Goal: Information Seeking & Learning: Learn about a topic

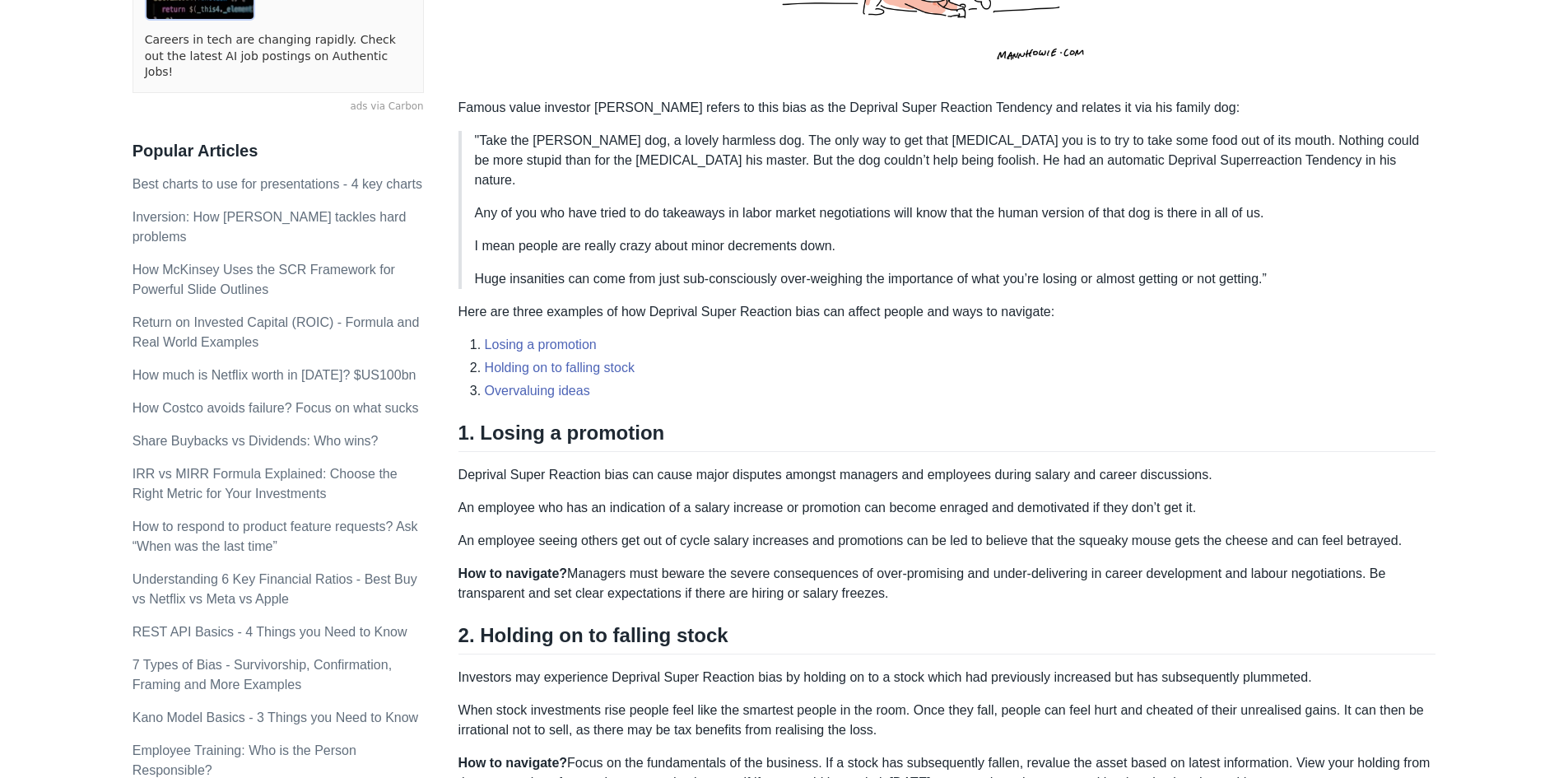
scroll to position [741, 0]
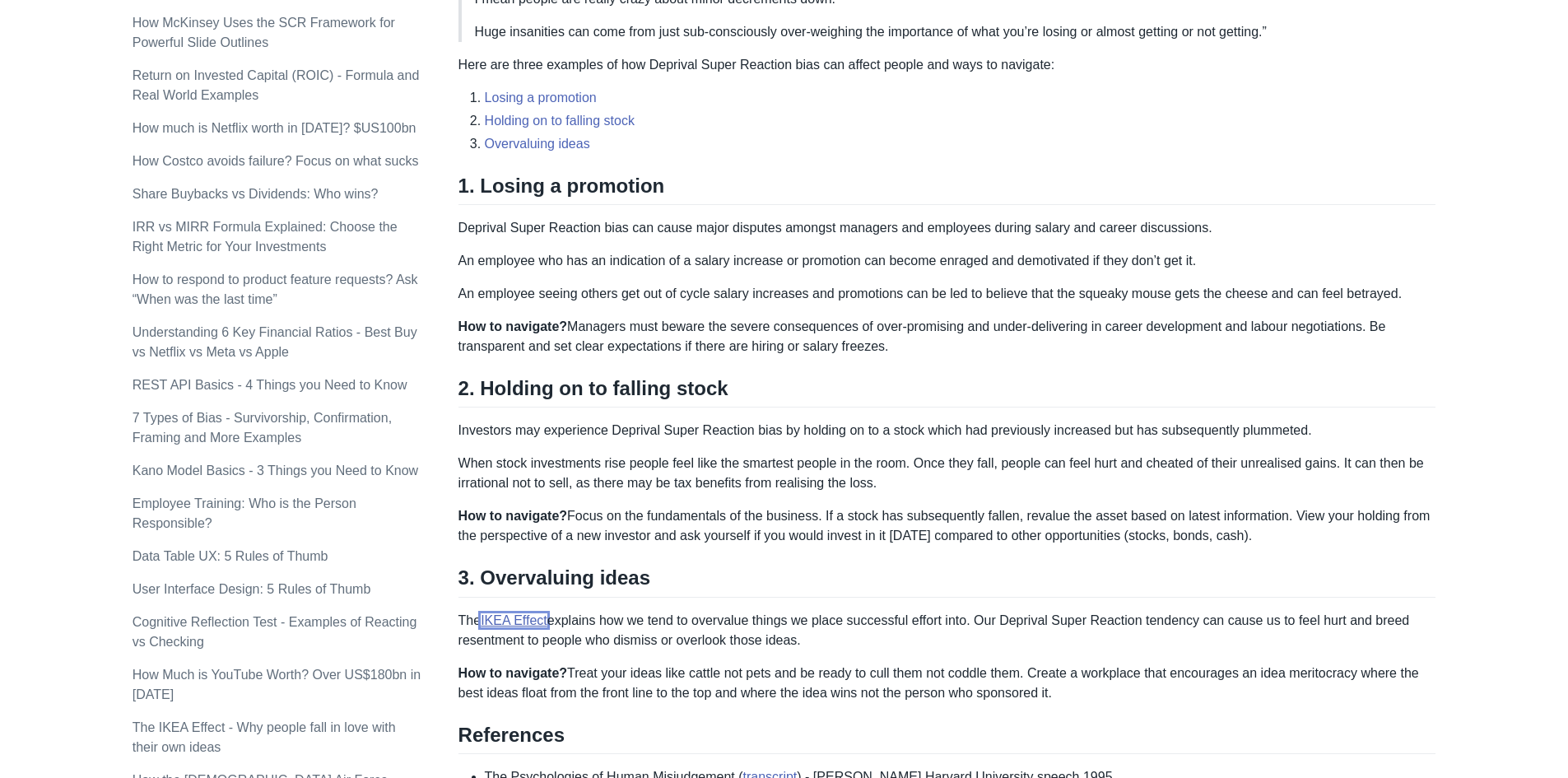
click at [499, 613] on link "IKEA Effect" at bounding box center [513, 620] width 67 height 14
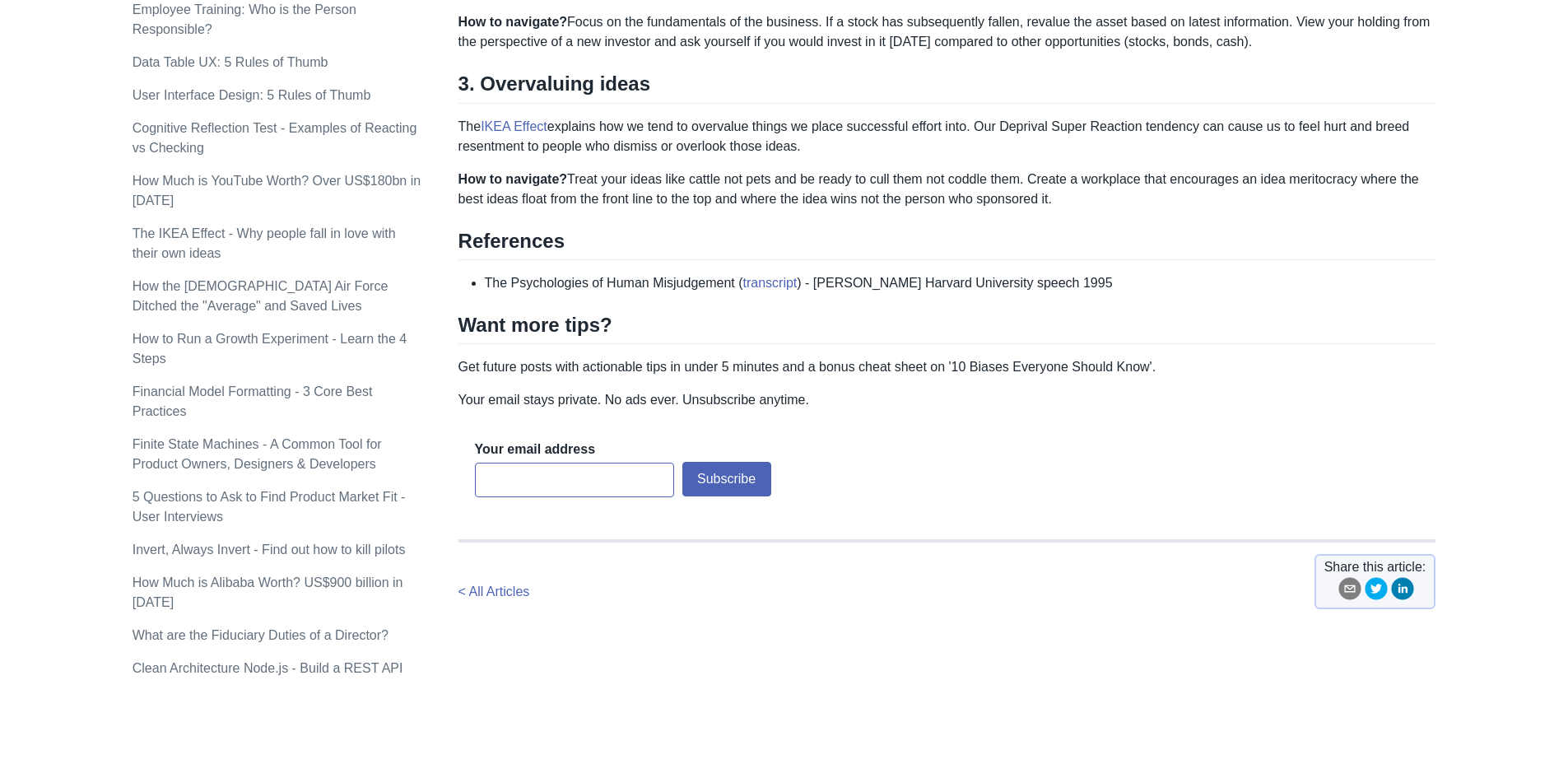
scroll to position [1276, 0]
